Goal: Transaction & Acquisition: Purchase product/service

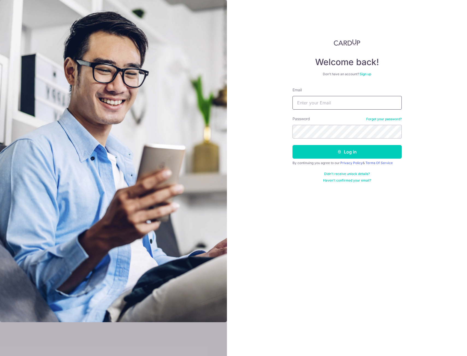
click at [324, 102] on input "Email" at bounding box center [346, 103] width 109 height 14
type input "paultitustan@gmail.com"
click at [292, 145] on button "Log in" at bounding box center [346, 152] width 109 height 14
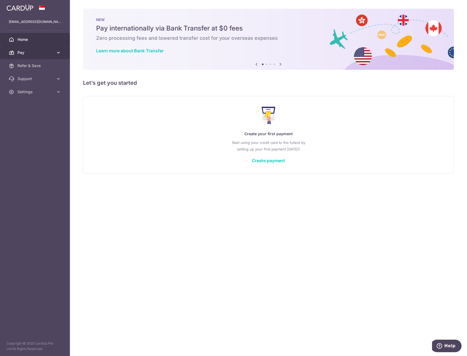
click at [30, 57] on link "Pay" at bounding box center [35, 52] width 70 height 13
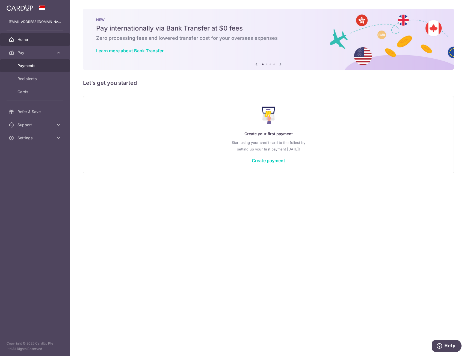
click at [29, 71] on link "Payments" at bounding box center [35, 65] width 70 height 13
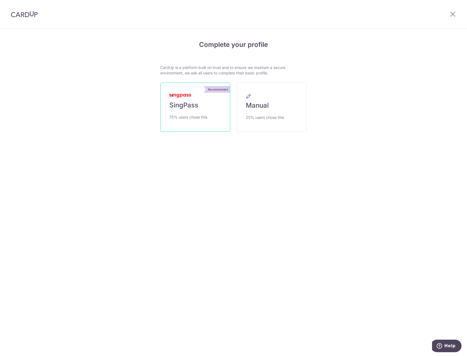
click at [186, 102] on span "SingPass" at bounding box center [183, 105] width 29 height 9
click at [195, 106] on span "SingPass" at bounding box center [183, 105] width 29 height 9
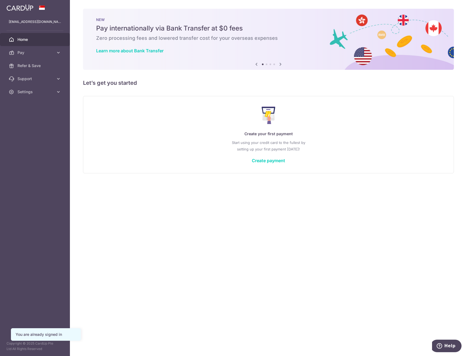
click at [281, 65] on icon at bounding box center [280, 64] width 7 height 7
click at [42, 57] on link "Pay" at bounding box center [35, 52] width 70 height 13
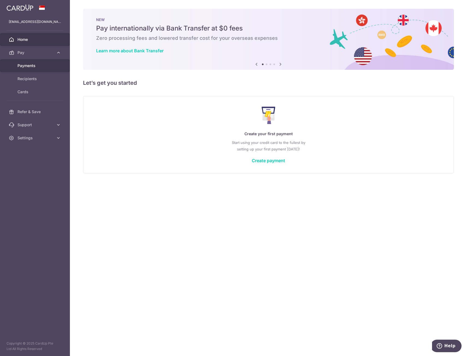
click at [40, 69] on link "Payments" at bounding box center [35, 65] width 70 height 13
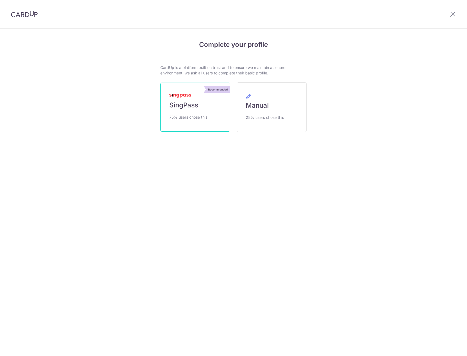
click at [197, 115] on span "75% users chose this" at bounding box center [188, 117] width 38 height 7
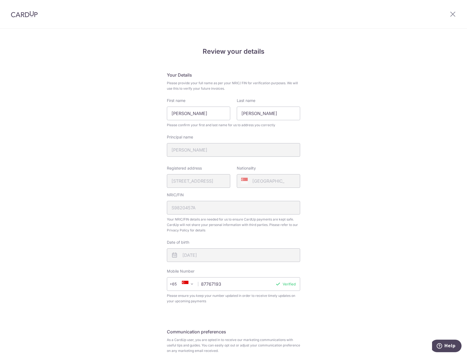
scroll to position [48, 0]
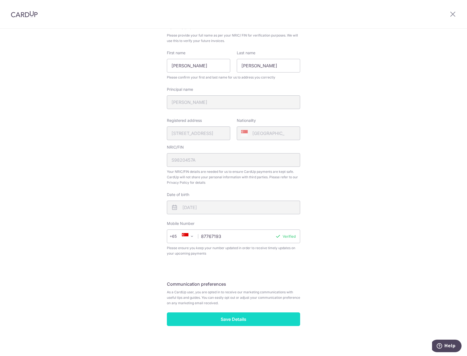
click at [272, 318] on input "Save Details" at bounding box center [233, 320] width 133 height 14
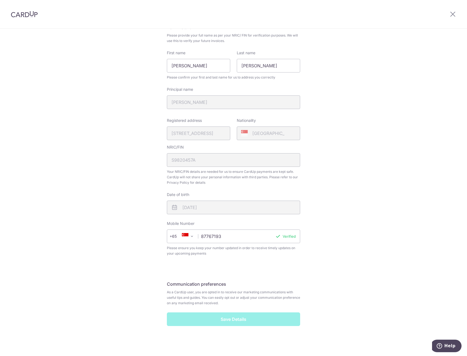
scroll to position [20, 0]
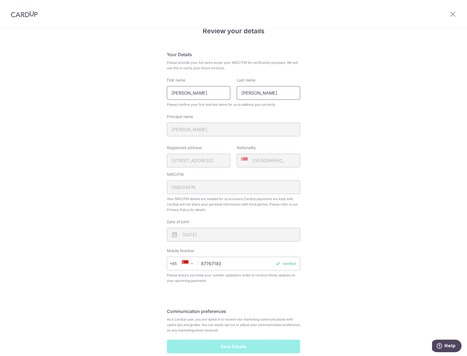
drag, startPoint x: 261, startPoint y: 94, endPoint x: 182, endPoint y: 89, distance: 79.1
click at [182, 89] on div "First name Titus Tan Last name Paul" at bounding box center [233, 89] width 140 height 22
type input "Tan"
click at [187, 94] on input "Titus Tan" at bounding box center [198, 93] width 63 height 14
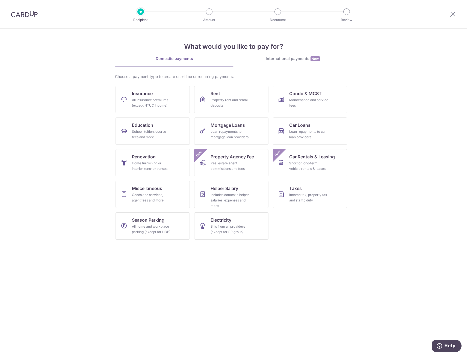
click at [401, 117] on section "What would you like to pay for? Domestic payments International payments New Ch…" at bounding box center [233, 193] width 467 height 328
click at [166, 135] on div "School, tuition, course fees and more" at bounding box center [151, 134] width 39 height 11
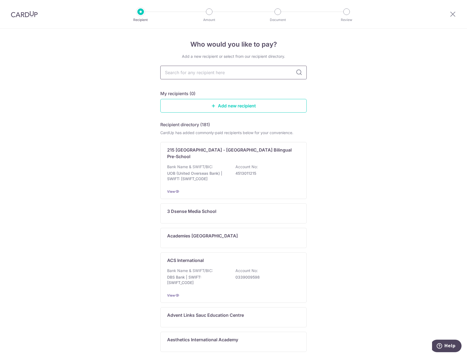
click at [269, 79] on input "text" at bounding box center [233, 73] width 146 height 14
type input "singapore"
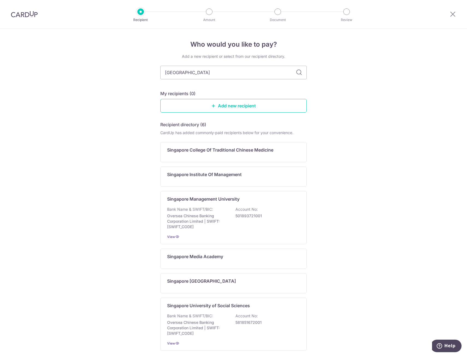
type input "singapore"
click at [269, 218] on p "501893721001" at bounding box center [265, 215] width 61 height 5
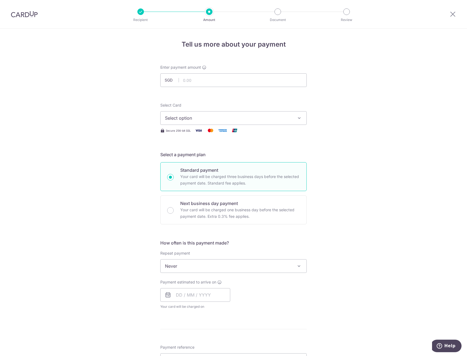
click at [375, 196] on div "Tell us more about your payment Enter payment amount SGD Select Card Select opt…" at bounding box center [233, 276] width 467 height 494
click at [248, 117] on span "Select option" at bounding box center [228, 118] width 127 height 7
click at [350, 153] on div "Tell us more about your payment Enter payment amount SGD Select Card Select opt…" at bounding box center [233, 276] width 467 height 494
click at [273, 266] on span "Never" at bounding box center [233, 266] width 146 height 13
click at [367, 266] on div "Tell us more about your payment Enter payment amount SGD Select Card Select opt…" at bounding box center [233, 276] width 467 height 494
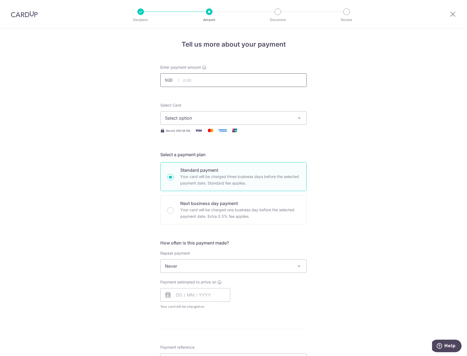
click at [216, 82] on input "text" at bounding box center [233, 80] width 146 height 14
type input "23,833.33"
click at [324, 105] on div "Tell us more about your payment Enter payment amount SGD 23,833.33 23833.33 Sel…" at bounding box center [233, 276] width 467 height 494
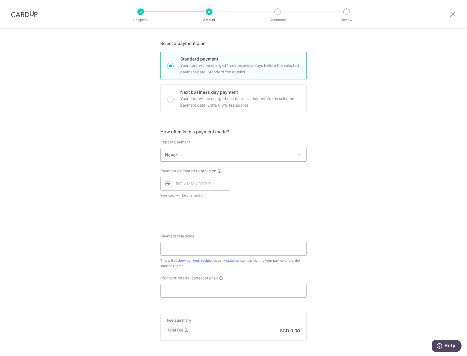
scroll to position [2, 0]
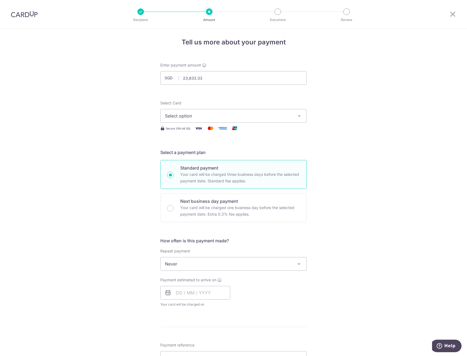
click at [288, 116] on span "Select option" at bounding box center [228, 116] width 127 height 7
click at [231, 129] on span "Add credit card" at bounding box center [238, 131] width 127 height 5
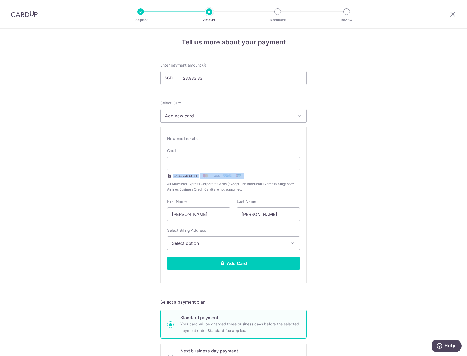
click at [355, 178] on div "Tell us more about your payment Enter payment amount SGD 23,833.33 23833.33 Sel…" at bounding box center [233, 348] width 467 height 644
click at [375, 143] on div "Tell us more about your payment Enter payment amount SGD 23,833.33 23833.33 Sel…" at bounding box center [233, 348] width 467 height 644
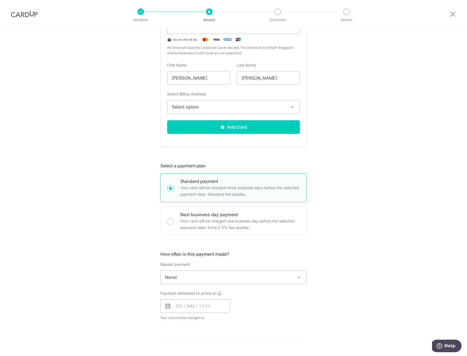
scroll to position [221, 0]
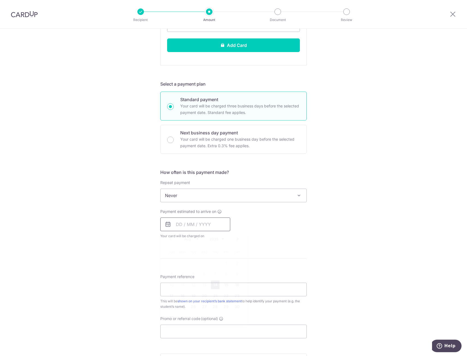
click at [214, 225] on input "text" at bounding box center [195, 225] width 70 height 14
click at [215, 286] on link "14" at bounding box center [215, 285] width 9 height 9
type input "[DATE]"
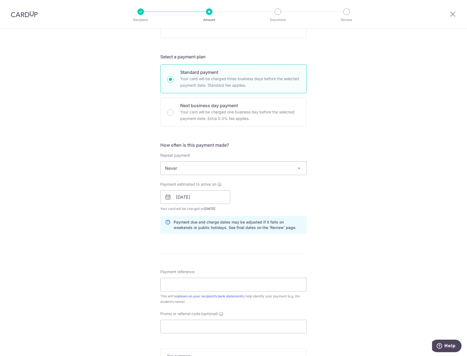
scroll to position [302, 0]
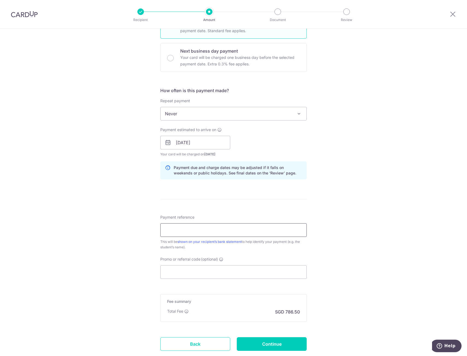
click at [294, 231] on input "Payment reference" at bounding box center [233, 231] width 146 height 14
type input "[PERSON_NAME]"
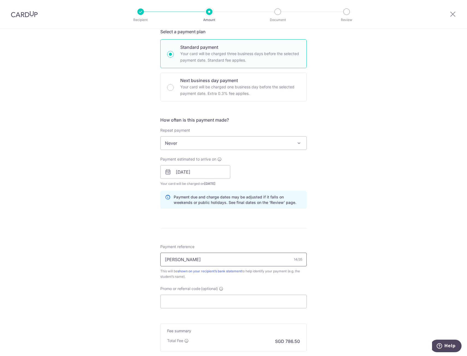
scroll to position [327, 0]
